Goal: Task Accomplishment & Management: Use online tool/utility

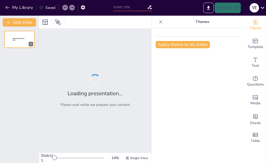
type input "Understanding Electric Vehicles: Fundamentals and Types"
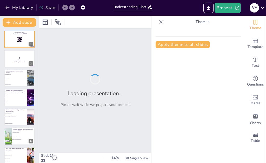
checkbox input "true"
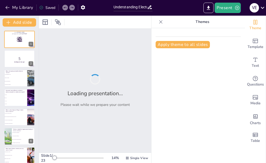
checkbox input "true"
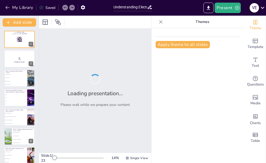
checkbox input "true"
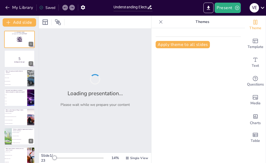
checkbox input "true"
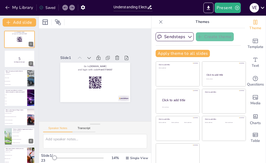
checkbox input "true"
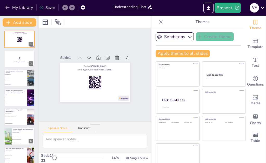
checkbox input "true"
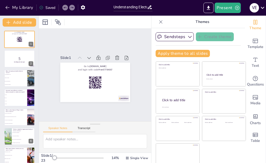
checkbox input "true"
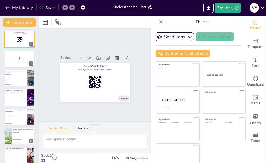
checkbox input "true"
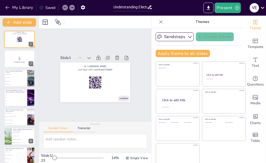
checkbox input "true"
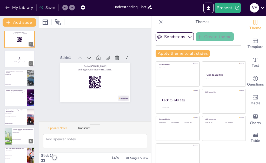
checkbox input "true"
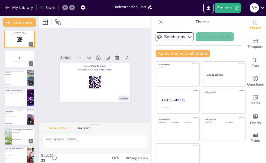
checkbox input "true"
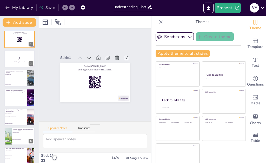
checkbox input "true"
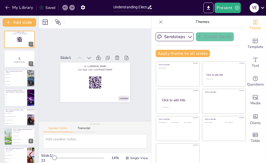
checkbox input "true"
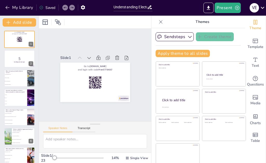
checkbox input "true"
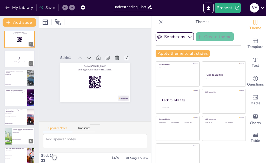
checkbox input "true"
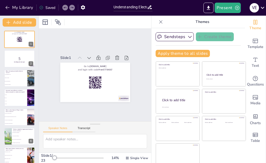
checkbox input "true"
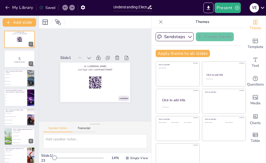
checkbox input "true"
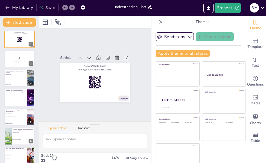
checkbox input "true"
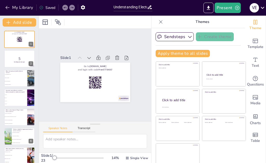
checkbox input "true"
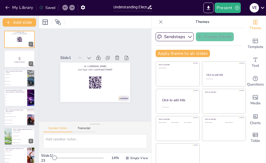
checkbox input "true"
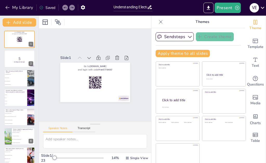
checkbox input "true"
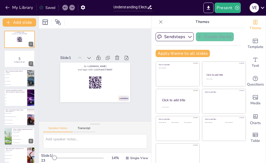
checkbox input "true"
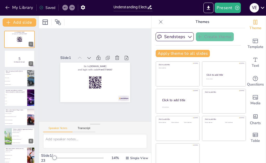
checkbox input "true"
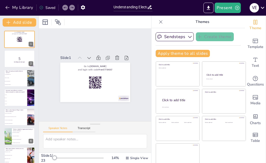
checkbox input "true"
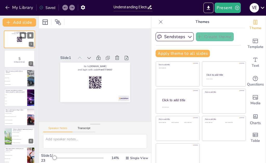
checkbox input "true"
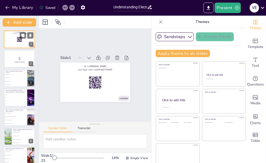
checkbox input "true"
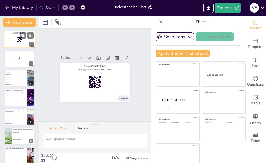
checkbox input "true"
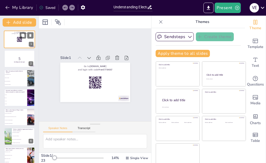
checkbox input "true"
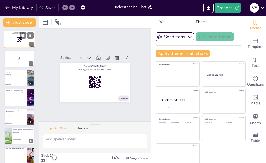
checkbox input "true"
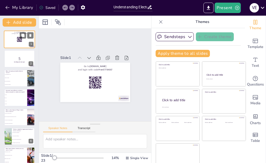
checkbox input "true"
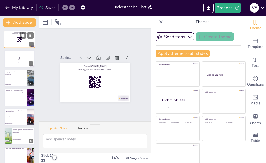
checkbox input "true"
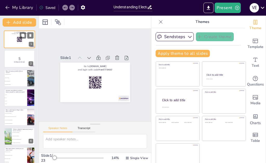
checkbox input "true"
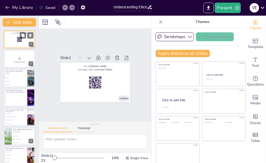
checkbox input "true"
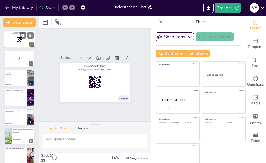
checkbox input "true"
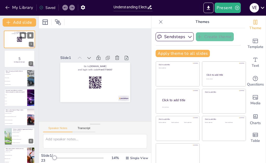
checkbox input "true"
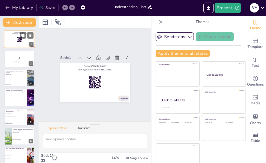
checkbox input "true"
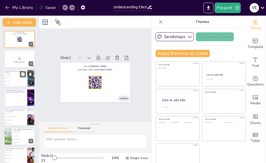
checkbox input "true"
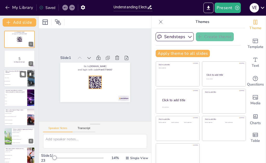
checkbox input "true"
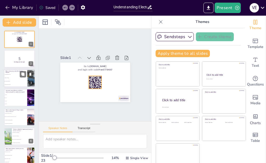
checkbox input "true"
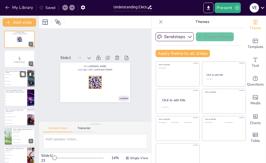
checkbox input "true"
click at [88, 56] on icon at bounding box center [91, 57] width 6 height 6
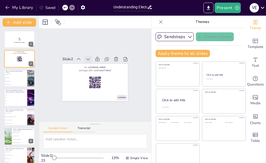
click at [91, 90] on icon at bounding box center [93, 91] width 4 height 3
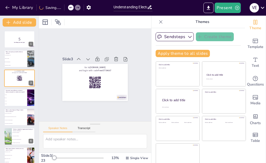
click at [87, 55] on icon at bounding box center [90, 58] width 6 height 6
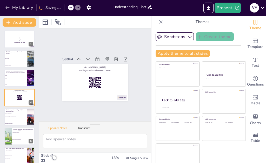
click at [88, 55] on icon at bounding box center [91, 58] width 6 height 6
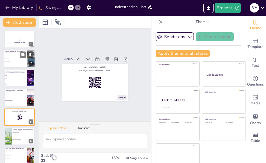
click at [15, 57] on li "Higher top speeds" at bounding box center [15, 58] width 23 height 3
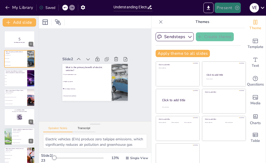
click at [238, 8] on icon "button" at bounding box center [237, 8] width 4 height 4
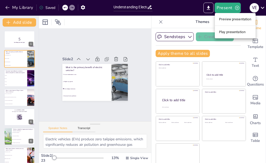
click at [229, 19] on li "Preview presentation" at bounding box center [235, 19] width 41 height 8
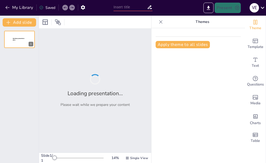
type input "Understanding Electric Vehicles: Fundamentals and Types"
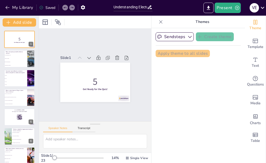
checkbox input "true"
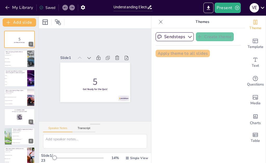
checkbox input "true"
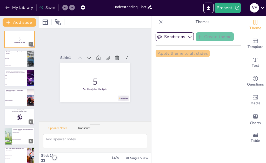
checkbox input "true"
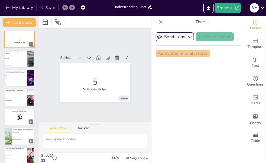
checkbox input "true"
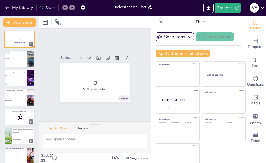
checkbox input "true"
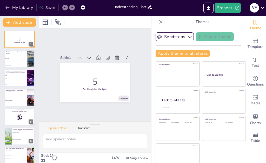
checkbox input "true"
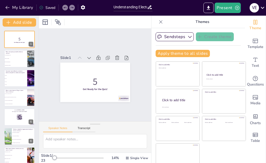
checkbox input "true"
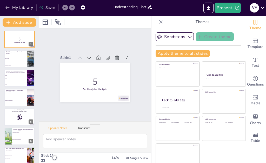
checkbox input "true"
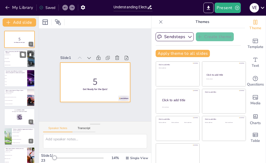
checkbox input "true"
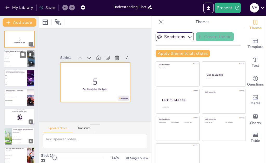
checkbox input "true"
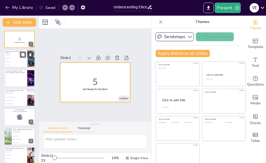
checkbox input "true"
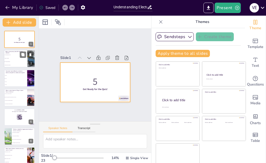
checkbox input "true"
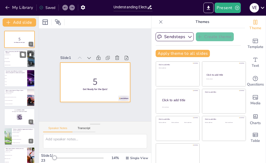
checkbox input "true"
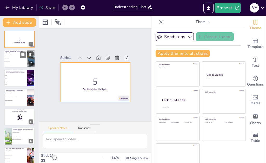
checkbox input "true"
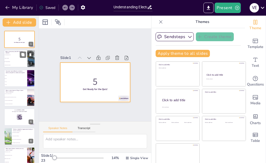
checkbox input "true"
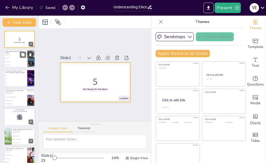
checkbox input "true"
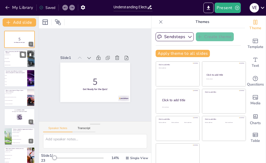
checkbox input "true"
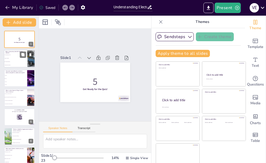
checkbox input "true"
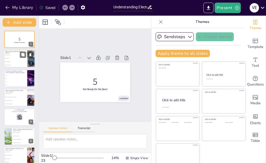
checkbox input "true"
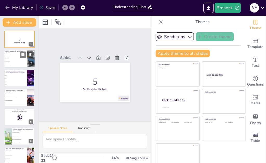
checkbox input "true"
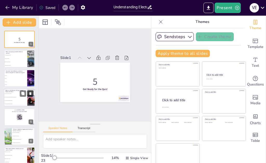
checkbox input "true"
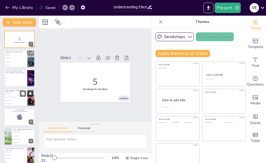
checkbox input "true"
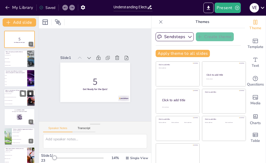
checkbox input "true"
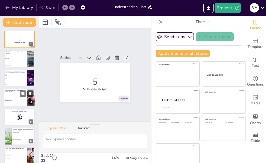
checkbox input "true"
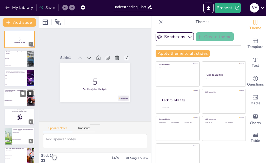
checkbox input "true"
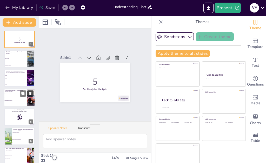
checkbox input "true"
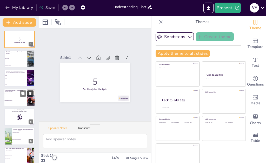
checkbox input "true"
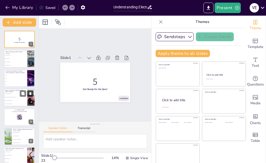
checkbox input "true"
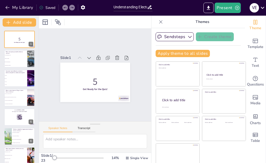
checkbox input "true"
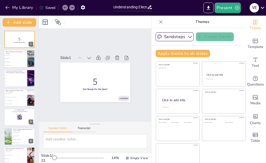
checkbox input "true"
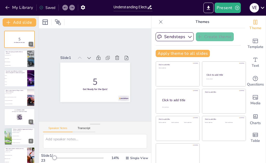
checkbox input "true"
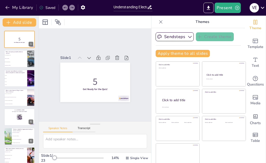
checkbox input "true"
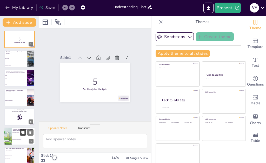
checkbox input "true"
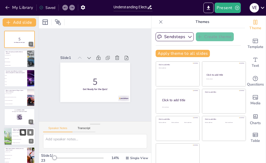
checkbox input "true"
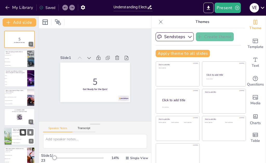
checkbox input "true"
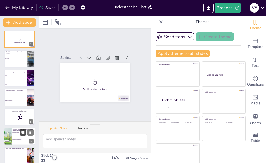
checkbox input "true"
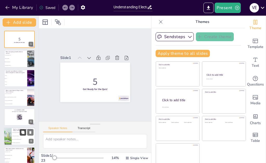
checkbox input "true"
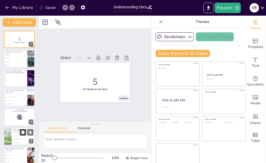
checkbox input "true"
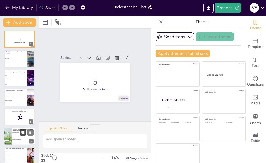
checkbox input "true"
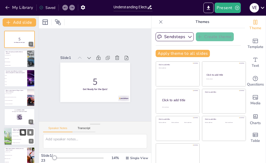
checkbox input "true"
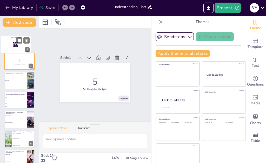
drag, startPoint x: 13, startPoint y: 119, endPoint x: 9, endPoint y: 46, distance: 74.0
click at [9, 46] on div at bounding box center [15, 44] width 31 height 17
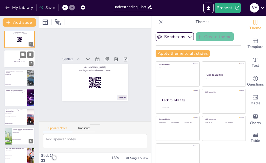
click at [13, 58] on p "5" at bounding box center [19, 58] width 28 height 6
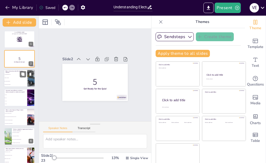
click at [20, 80] on li "Zero tailpipe emissions" at bounding box center [15, 80] width 23 height 3
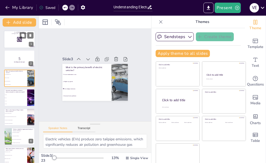
scroll to position [29, 0]
click at [11, 42] on div at bounding box center [19, 39] width 31 height 18
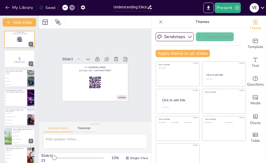
scroll to position [27, 0]
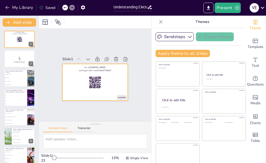
click at [113, 60] on div at bounding box center [94, 81] width 69 height 43
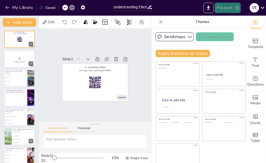
click at [226, 7] on button "Present" at bounding box center [228, 8] width 26 height 10
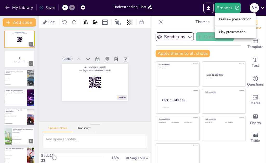
click at [229, 18] on li "Preview presentation" at bounding box center [235, 19] width 41 height 8
